Goal: Transaction & Acquisition: Purchase product/service

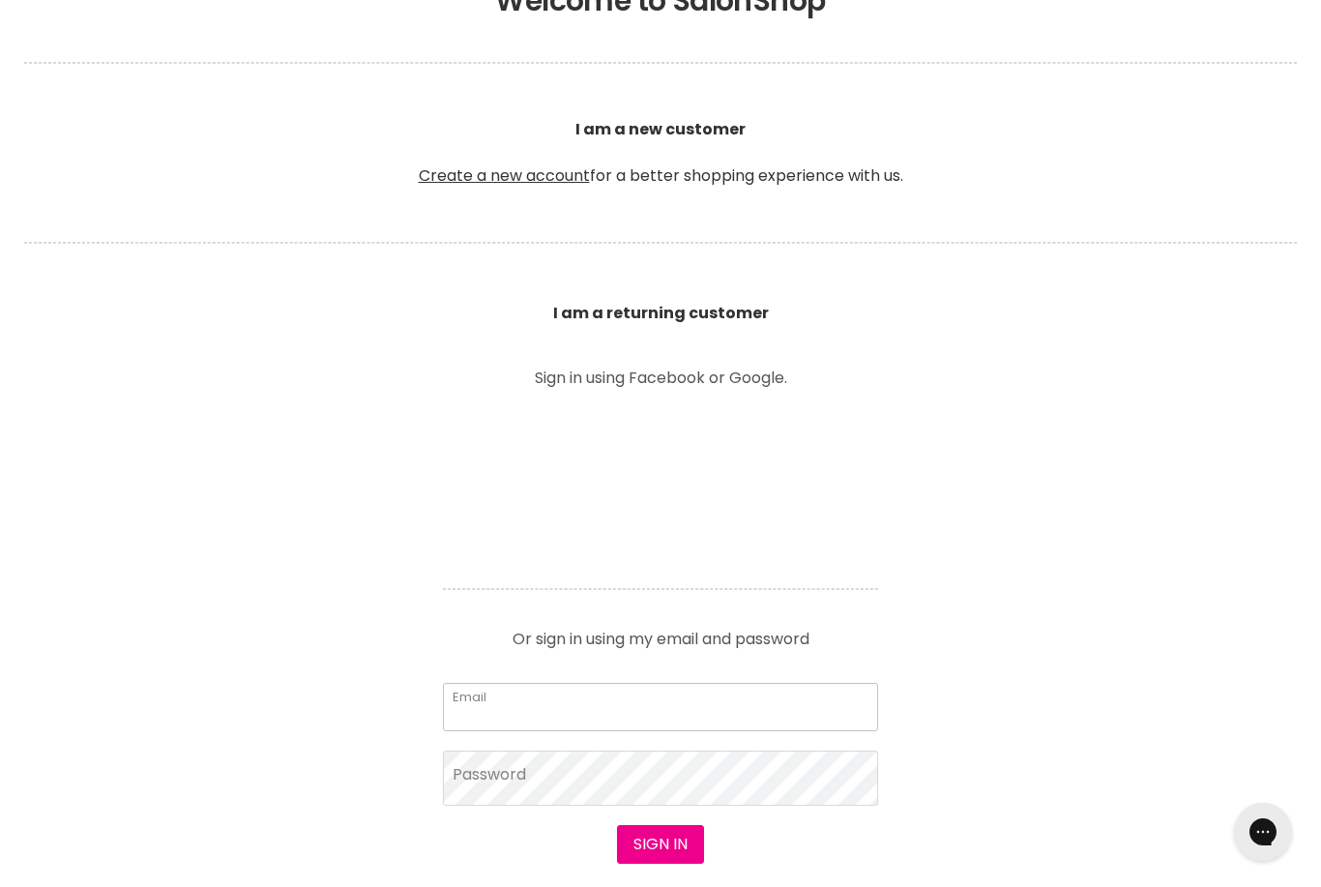
click at [806, 700] on input "Email" at bounding box center [660, 707] width 435 height 48
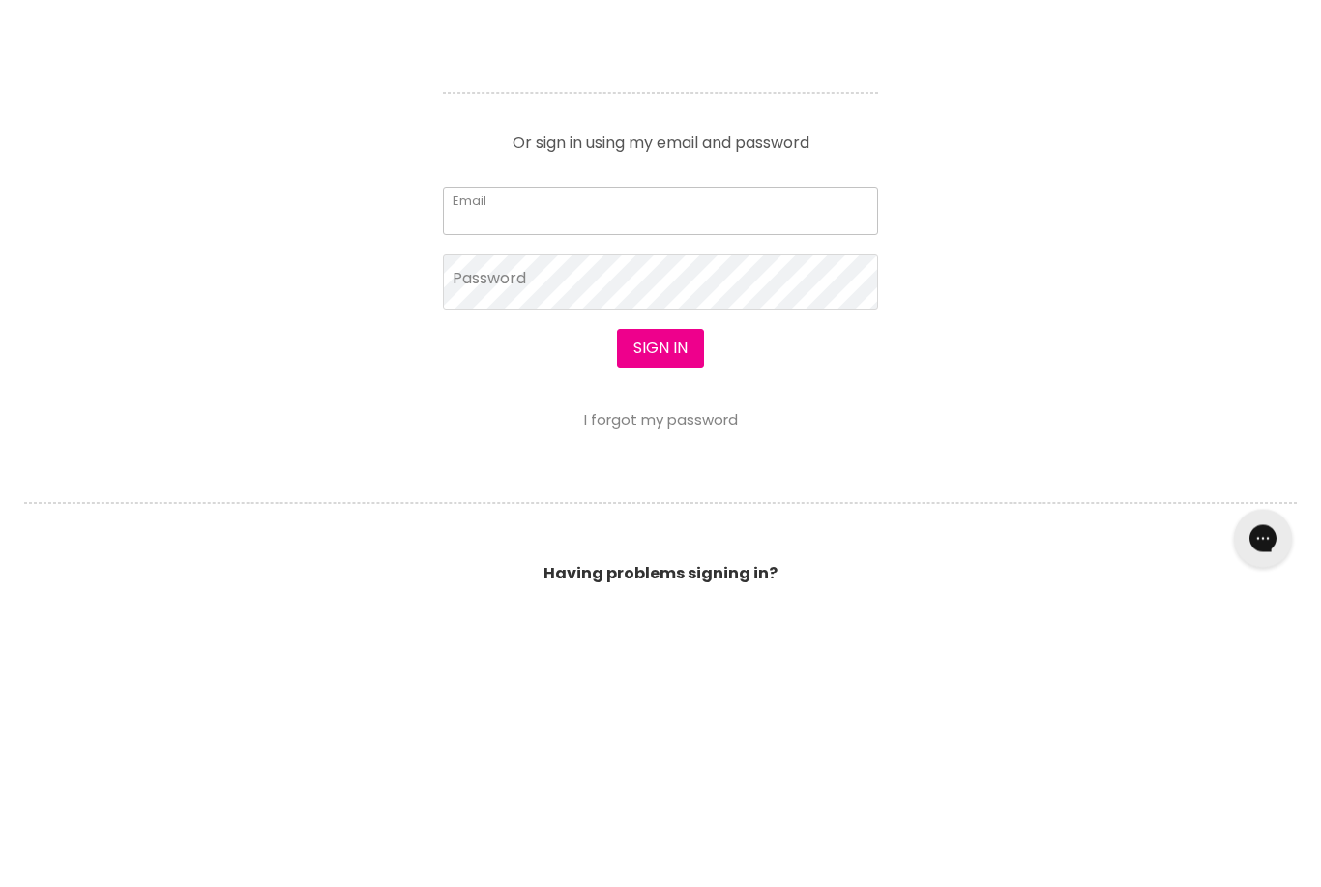
type input "[EMAIL_ADDRESS][DOMAIN_NAME]"
click at [659, 623] on button "Sign in" at bounding box center [660, 642] width 87 height 39
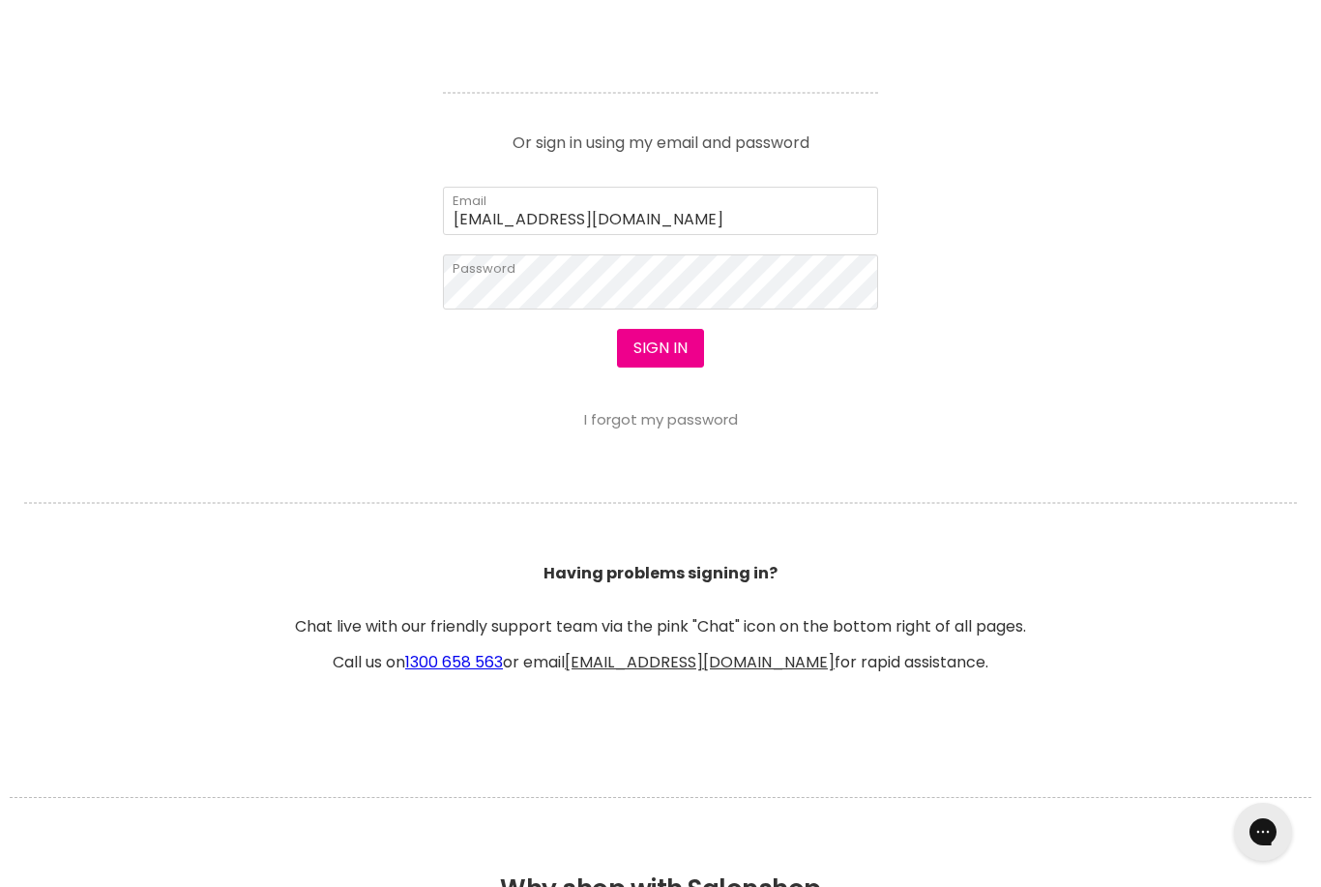
click at [658, 342] on button "Sign in" at bounding box center [660, 348] width 87 height 39
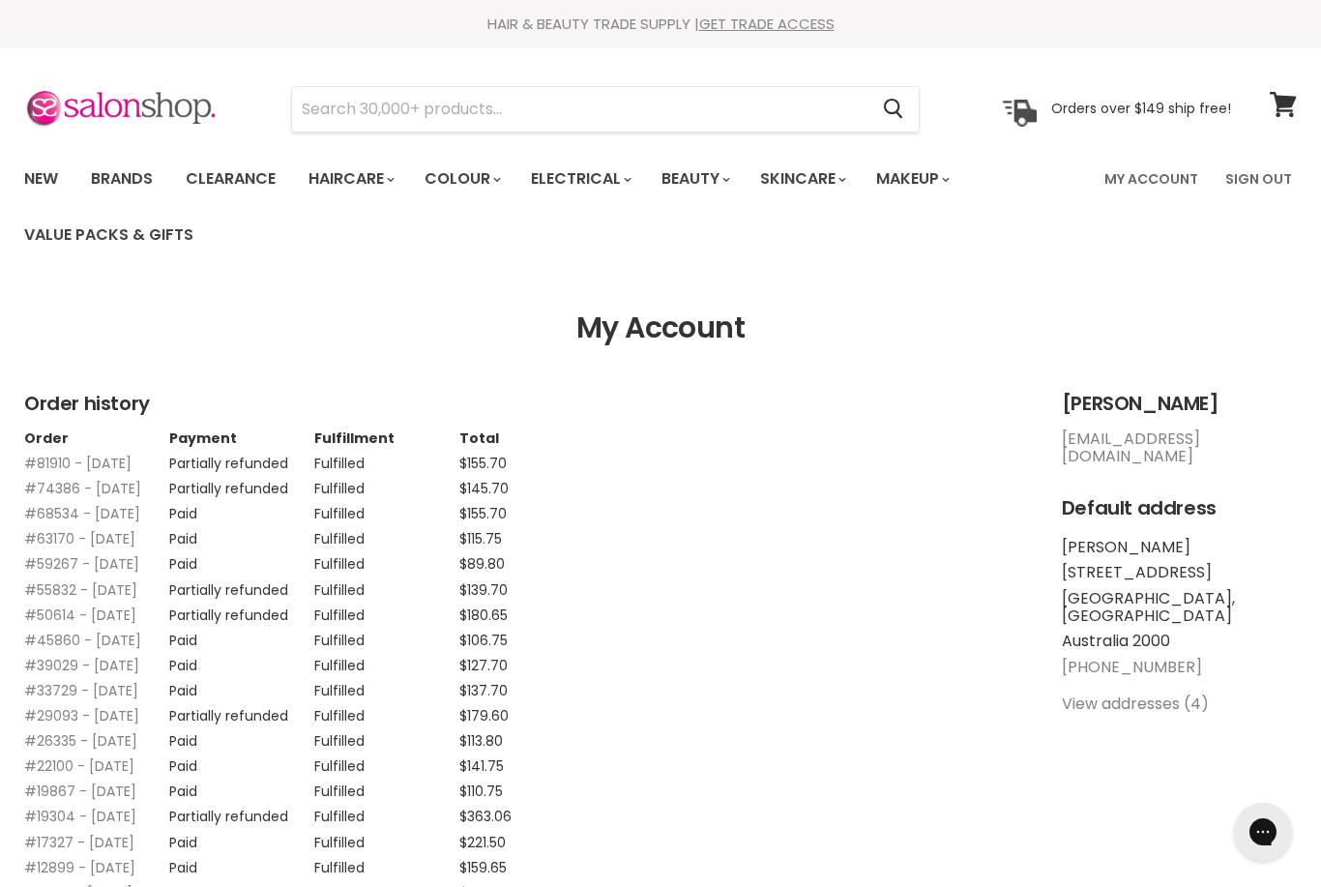
click at [130, 466] on link "#81910 - [DATE]" at bounding box center [77, 462] width 107 height 19
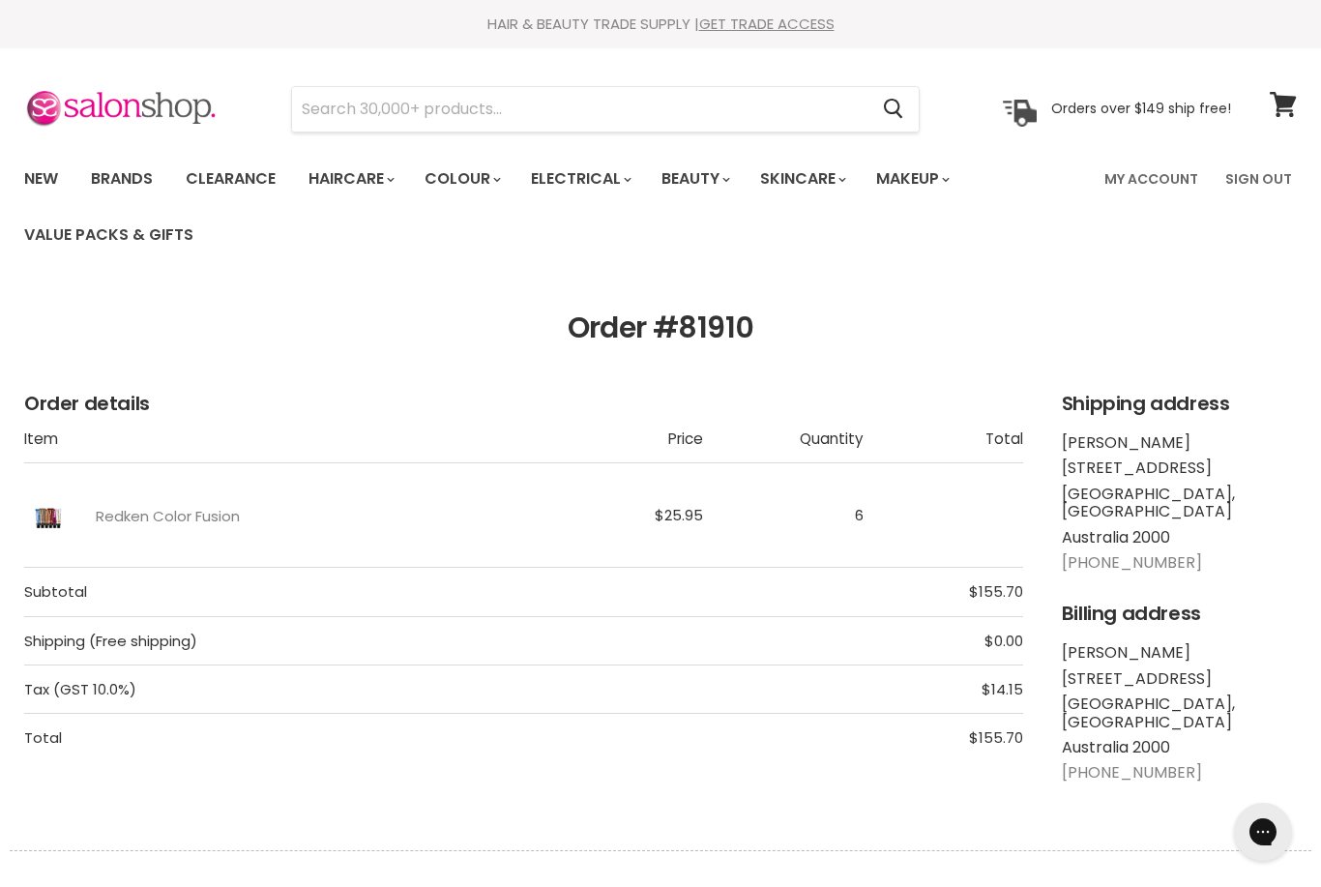
click at [194, 514] on link "Redken Color Fusion" at bounding box center [168, 516] width 144 height 16
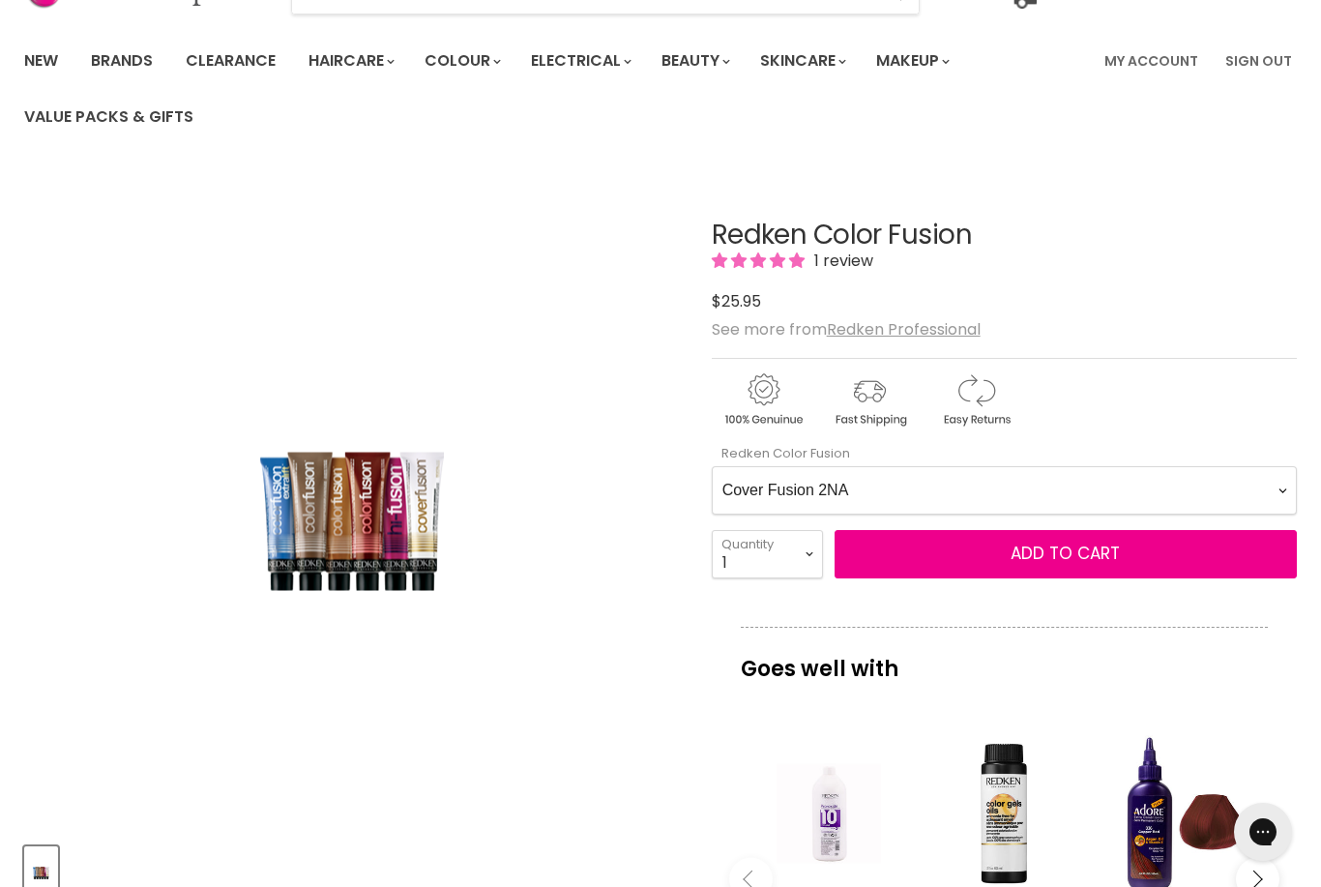
click at [1272, 484] on Fusion-0-0 "Cover Fusion 2NA Cover Fusion 4NA Cover Fusion 6NA Cover Fusion 6NA Cover Fusio…" at bounding box center [1004, 490] width 585 height 48
select Fusion-0-0 "Cover Fusion 5NN"
click at [810, 561] on select "1 2 3 4 5 6 7 8 9 10+" at bounding box center [767, 554] width 111 height 48
select select "2"
type input "2"
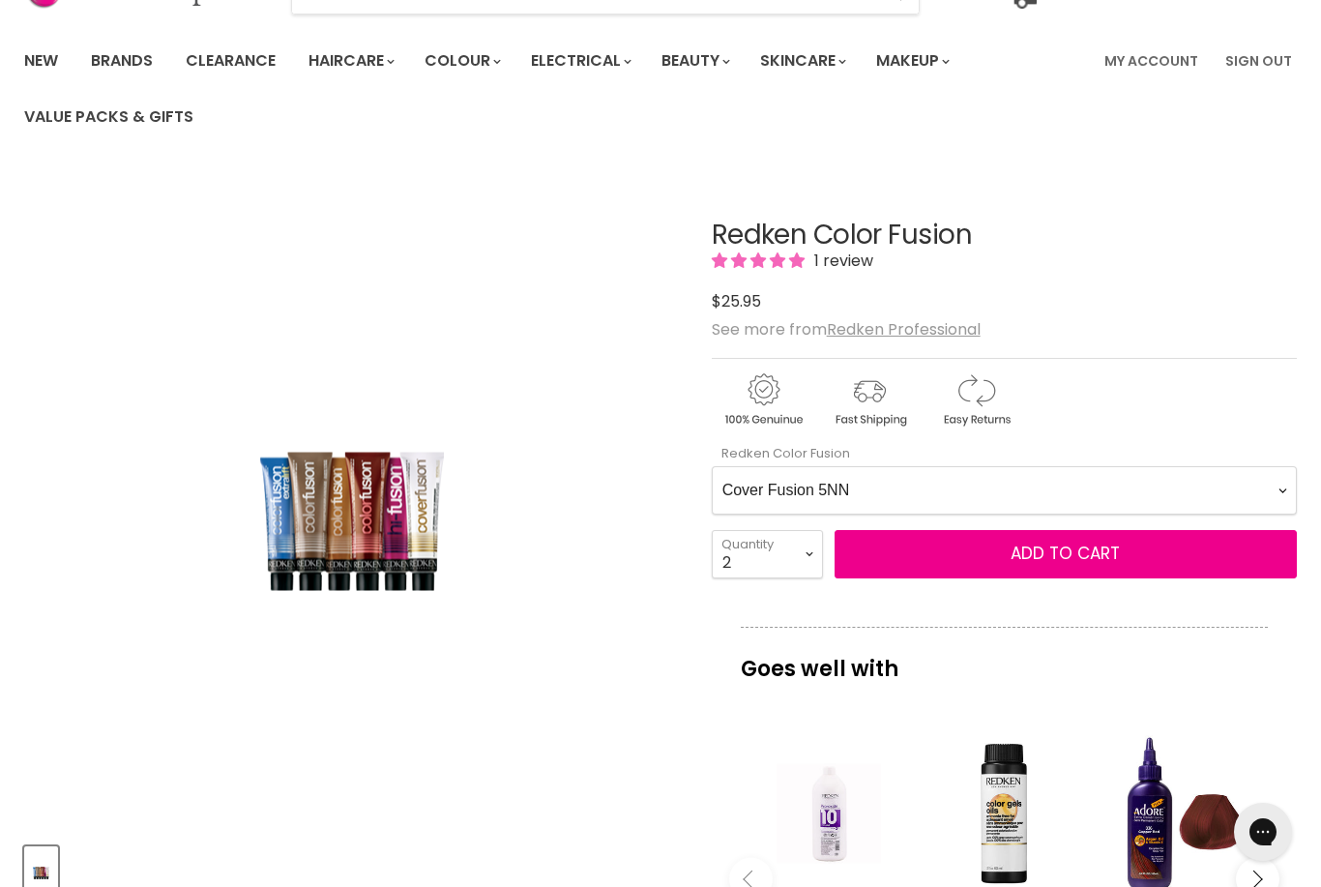
click at [1084, 560] on span "Add to cart" at bounding box center [1064, 552] width 109 height 23
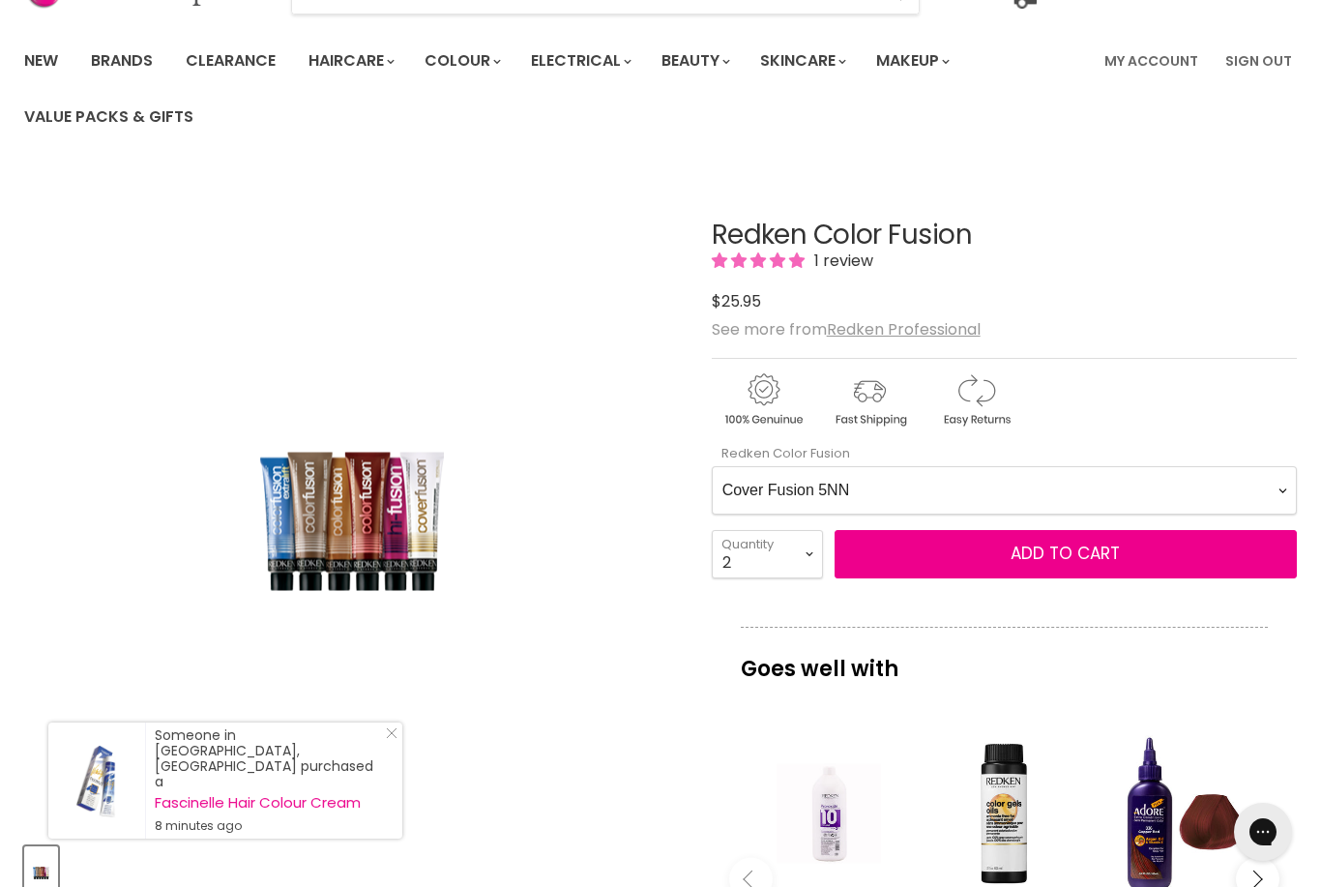
click at [1051, 557] on span "Add to cart" at bounding box center [1064, 552] width 109 height 23
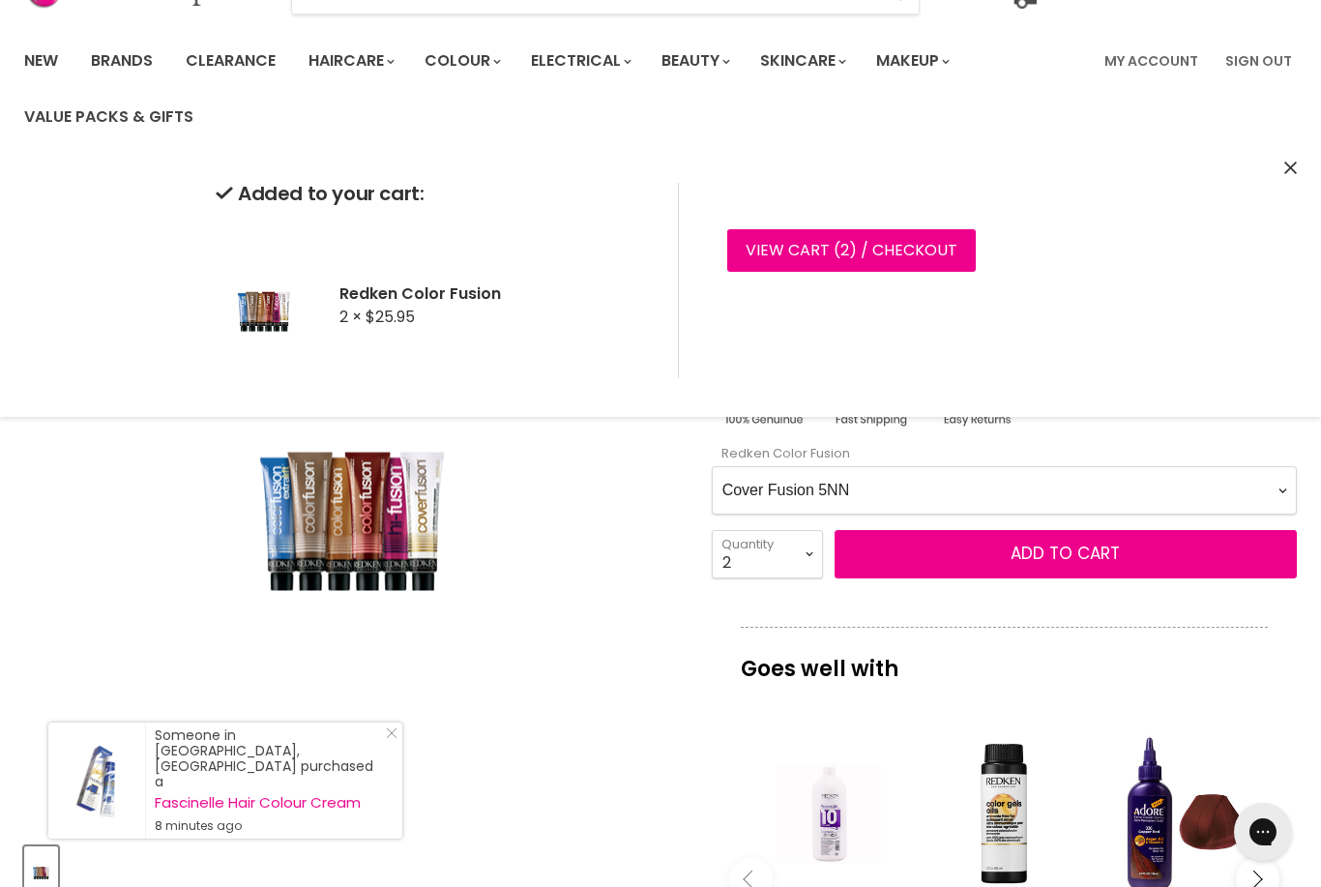
click at [847, 255] on link "View cart ( 2 ) / Checkout" at bounding box center [851, 250] width 248 height 43
